Goal: Information Seeking & Learning: Stay updated

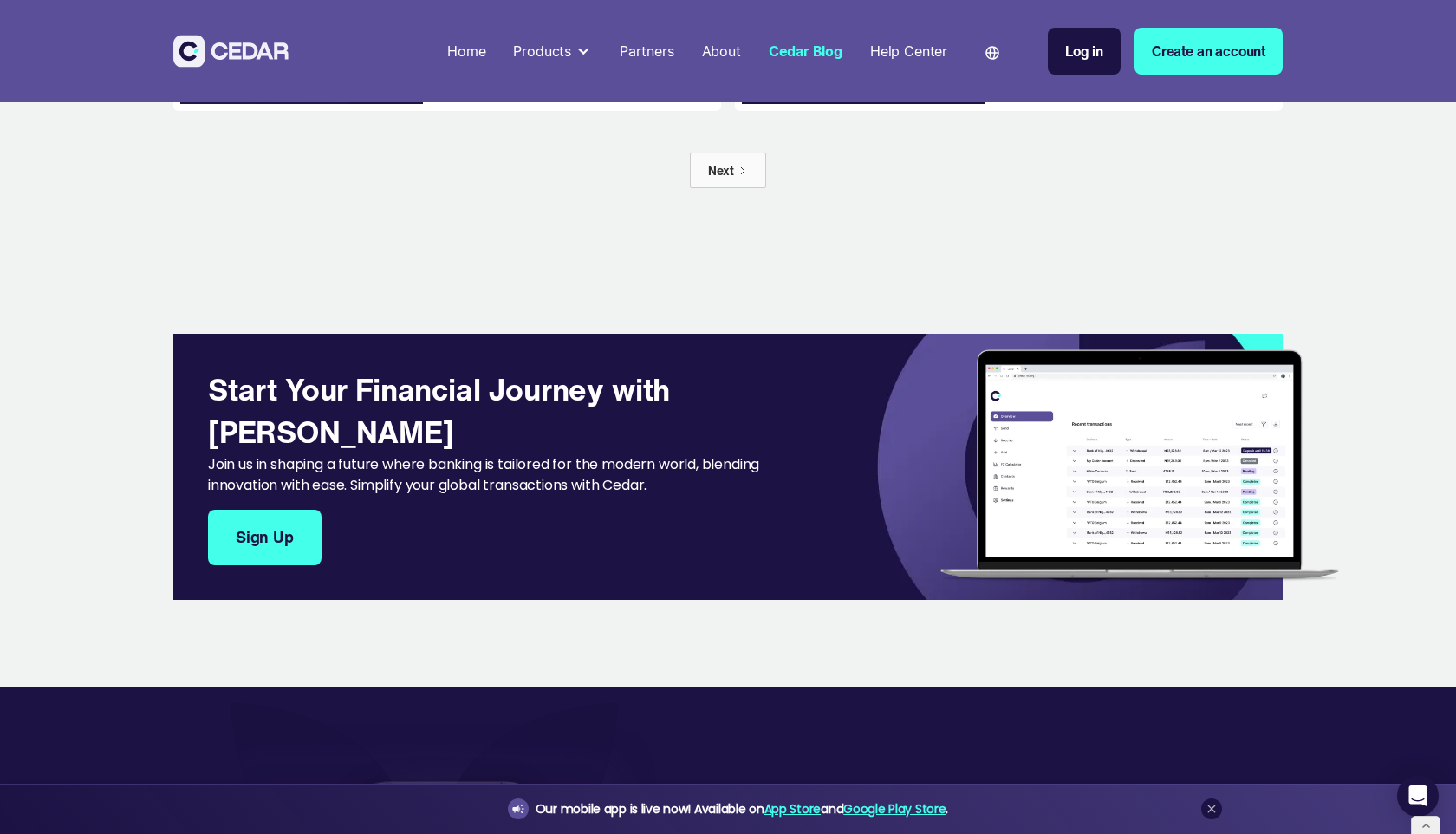
scroll to position [1492, 0]
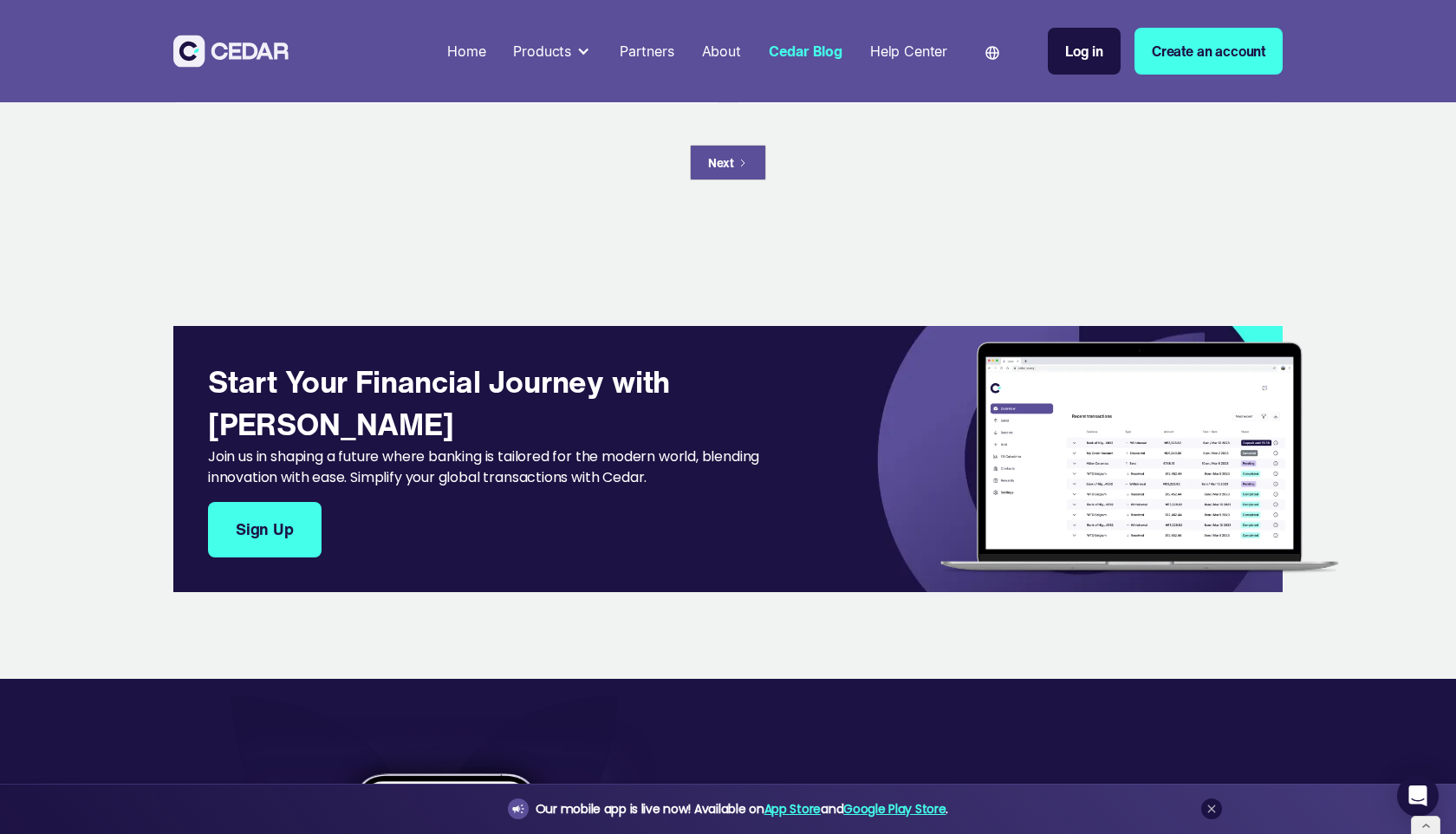
click at [732, 173] on link "Next" at bounding box center [728, 162] width 77 height 36
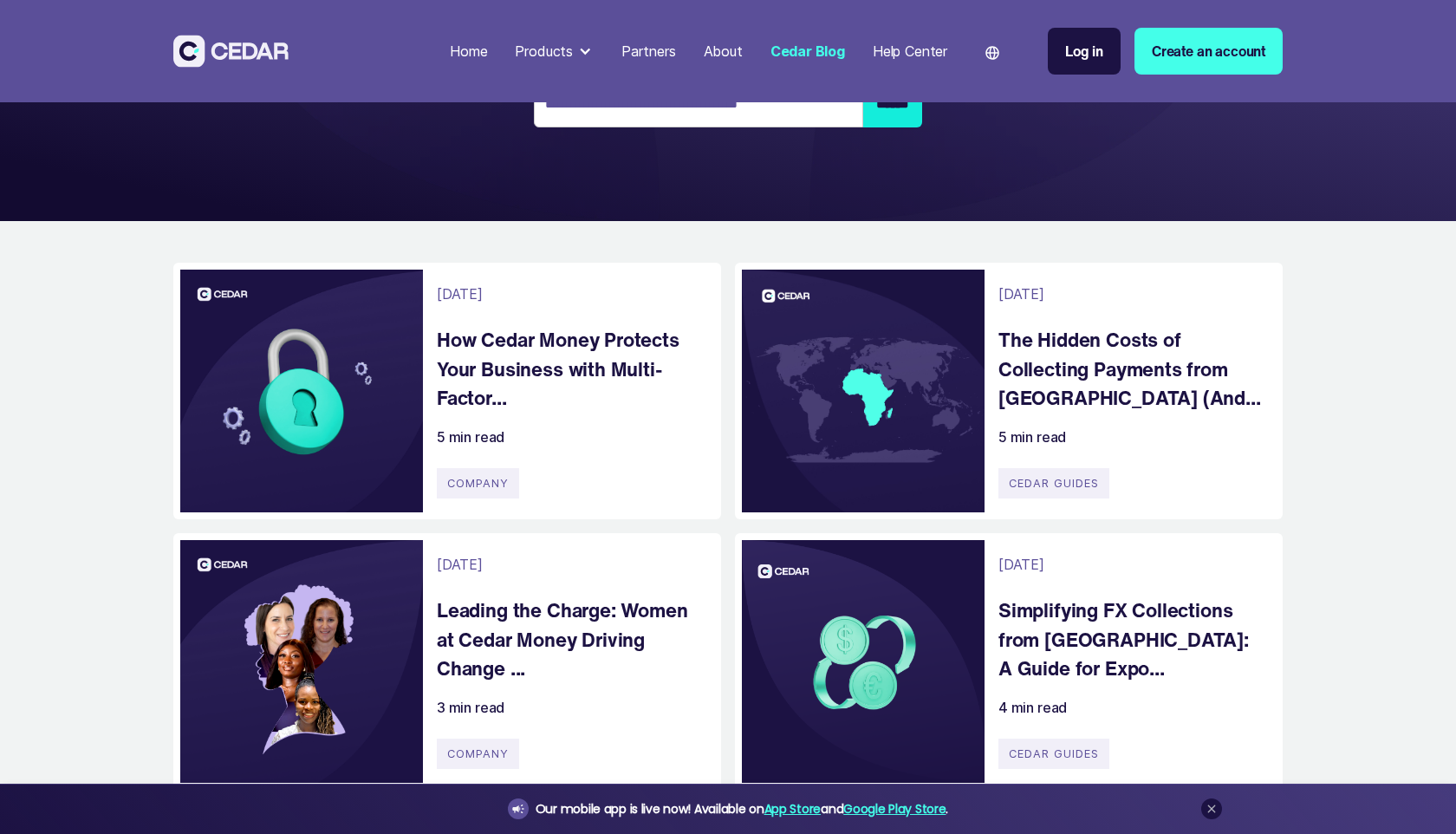
scroll to position [256, 0]
